Goal: Information Seeking & Learning: Learn about a topic

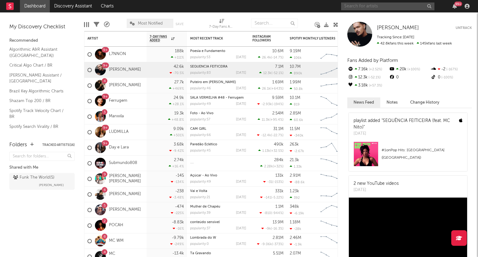
click at [353, 7] on input "text" at bounding box center [387, 6] width 93 height 8
drag, startPoint x: 372, startPoint y: 4, endPoint x: 238, endPoint y: -12, distance: 135.0
click at [238, 0] on html "Dashboard Discovery Assistant Charts mimosa 200 99 + Notifications Settings Mar…" at bounding box center [239, 128] width 478 height 257
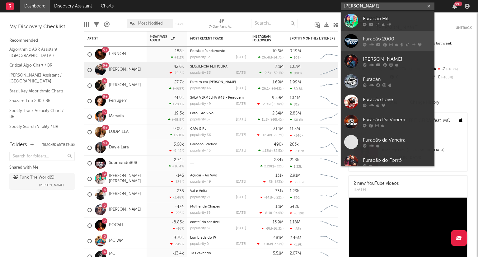
type input "Furac"
click at [389, 41] on div "Furacão 2000" at bounding box center [397, 38] width 68 height 7
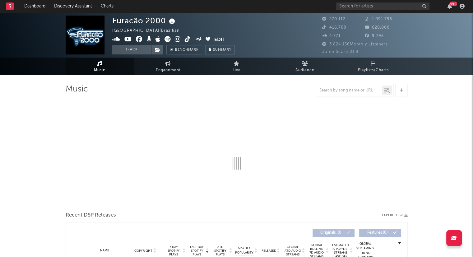
select select "6m"
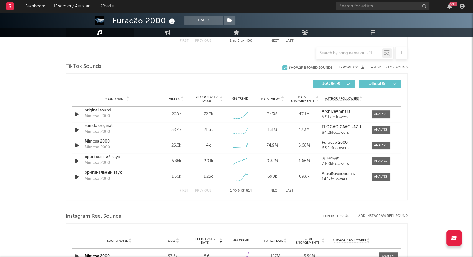
scroll to position [404, 0]
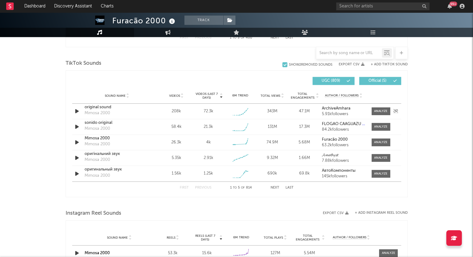
click at [79, 111] on icon "button" at bounding box center [77, 111] width 7 height 8
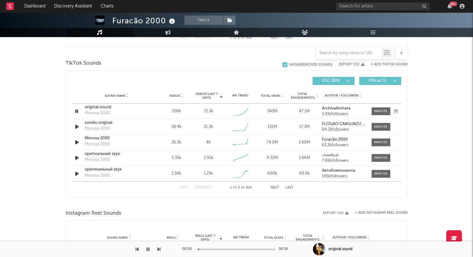
click at [79, 111] on icon "button" at bounding box center [77, 111] width 6 height 8
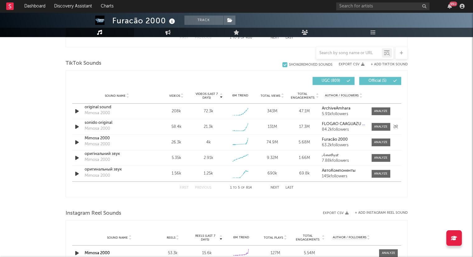
click at [77, 127] on icon "button" at bounding box center [77, 127] width 7 height 8
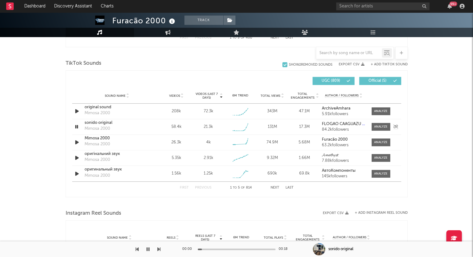
click at [77, 127] on icon "button" at bounding box center [77, 127] width 6 height 8
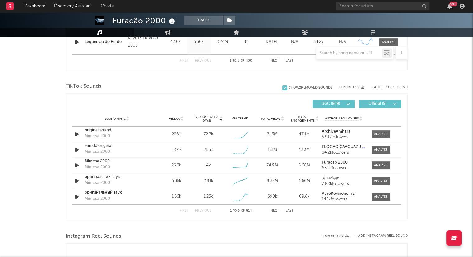
scroll to position [380, 0]
click at [95, 132] on div "original sound" at bounding box center [117, 131] width 65 height 6
click at [98, 145] on div "sonido original" at bounding box center [117, 146] width 65 height 6
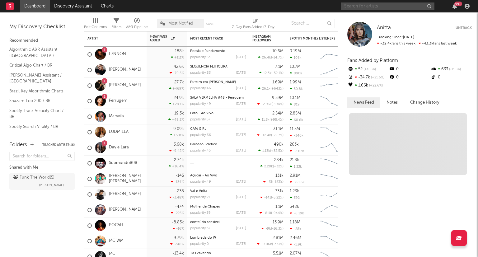
click at [365, 8] on input "text" at bounding box center [387, 6] width 93 height 8
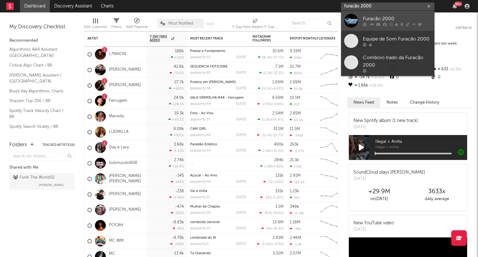
type input "furacão 2000"
click at [384, 18] on div "Furacão 2000" at bounding box center [397, 18] width 68 height 7
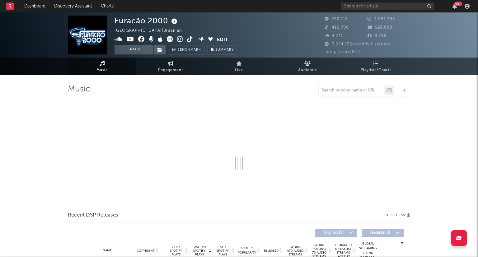
select select "6m"
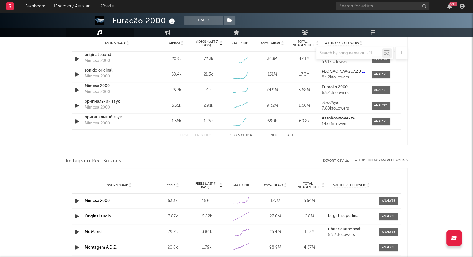
scroll to position [474, 0]
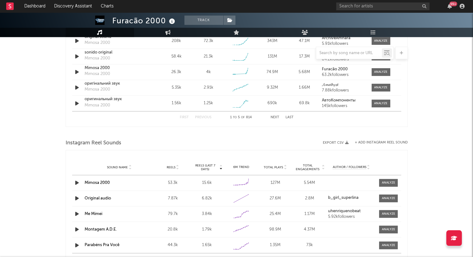
click at [77, 198] on icon "button" at bounding box center [77, 198] width 7 height 8
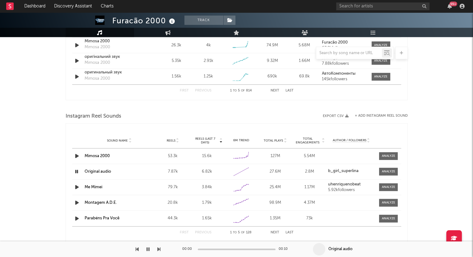
scroll to position [500, 0]
click at [74, 171] on icon "button" at bounding box center [77, 172] width 6 height 8
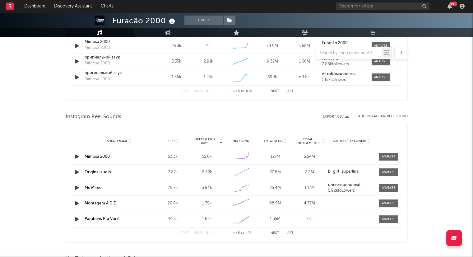
click at [77, 186] on icon "button" at bounding box center [77, 188] width 7 height 8
click at [217, 249] on div at bounding box center [237, 250] width 78 height 2
click at [229, 250] on div "00:24 01:37" at bounding box center [236, 249] width 109 height 16
click at [231, 249] on div at bounding box center [237, 250] width 78 height 2
click at [257, 249] on div at bounding box center [237, 250] width 78 height 2
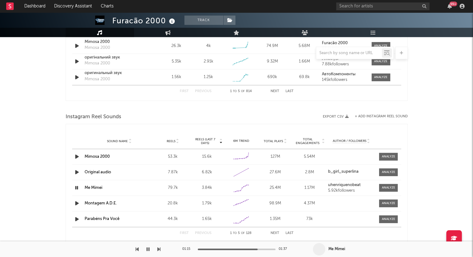
click at [265, 249] on div at bounding box center [237, 250] width 78 height 2
click at [76, 188] on icon "button" at bounding box center [77, 188] width 6 height 8
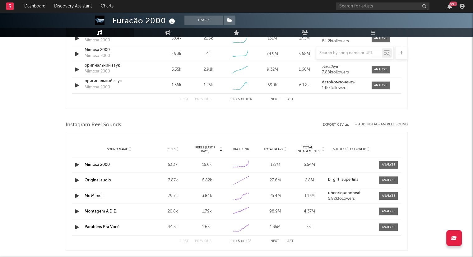
scroll to position [491, 0]
click at [76, 181] on icon "button" at bounding box center [77, 181] width 7 height 8
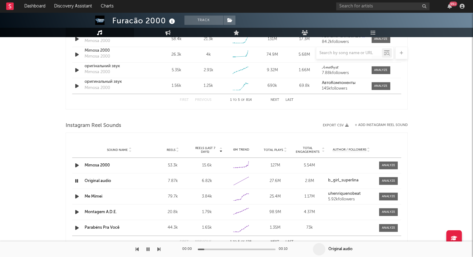
click at [76, 181] on icon "button" at bounding box center [77, 181] width 6 height 8
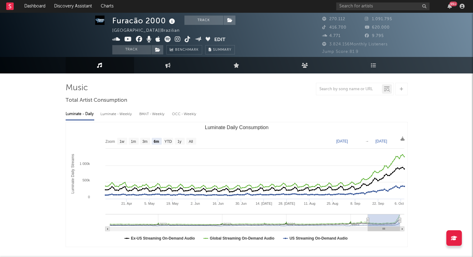
scroll to position [12, 0]
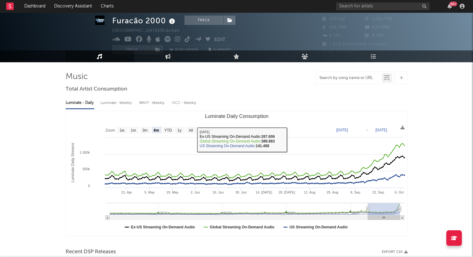
click at [340, 79] on input "text" at bounding box center [349, 78] width 66 height 5
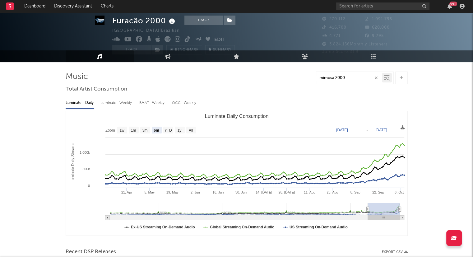
type input "mimosa 2000"
click at [386, 78] on icon at bounding box center [388, 79] width 4 height 4
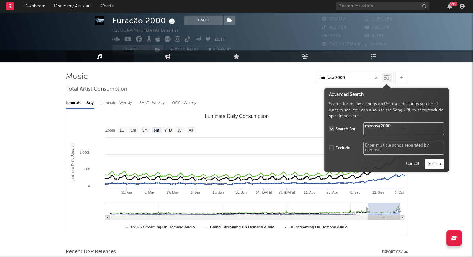
click at [434, 166] on button "Search" at bounding box center [434, 163] width 19 height 9
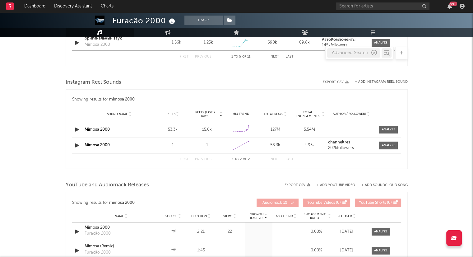
scroll to position [495, 0]
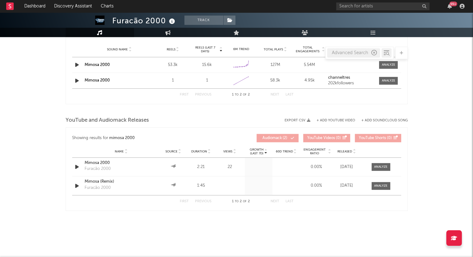
click at [75, 166] on icon "button" at bounding box center [77, 167] width 7 height 8
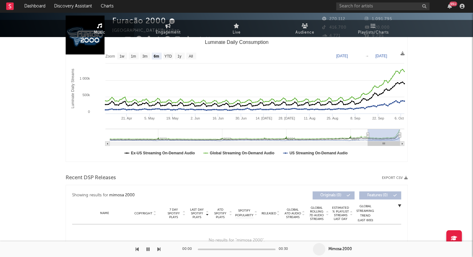
scroll to position [0, 0]
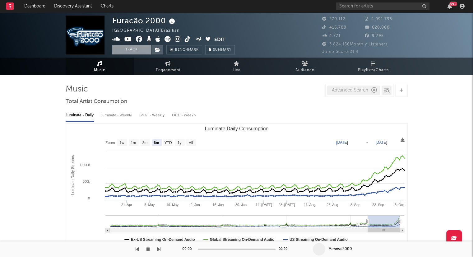
click at [128, 50] on button "Track" at bounding box center [131, 49] width 39 height 9
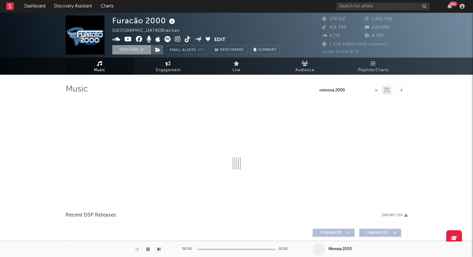
click at [128, 50] on button "Tracking" at bounding box center [131, 49] width 39 height 9
select select "6m"
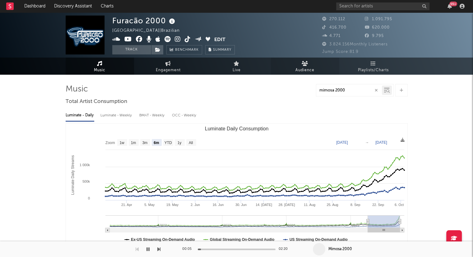
click at [305, 68] on span "Audience" at bounding box center [305, 70] width 19 height 7
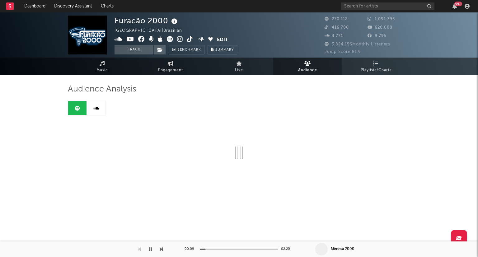
click at [151, 249] on icon "button" at bounding box center [150, 249] width 3 height 5
